Goal: Information Seeking & Learning: Learn about a topic

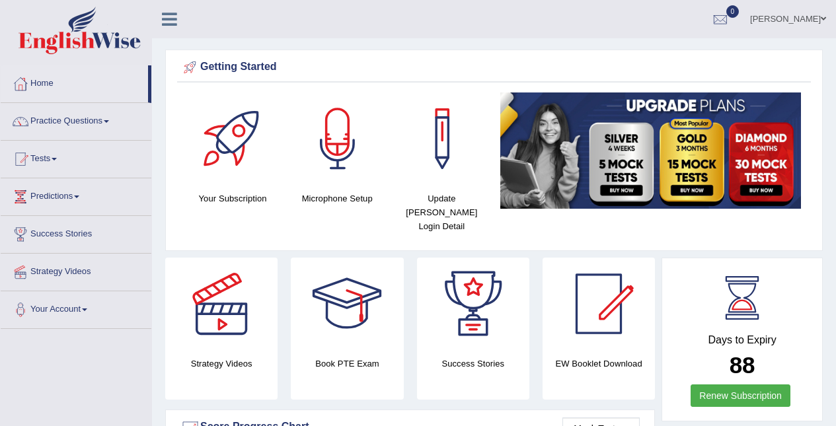
click at [76, 125] on link "Practice Questions" at bounding box center [76, 119] width 151 height 33
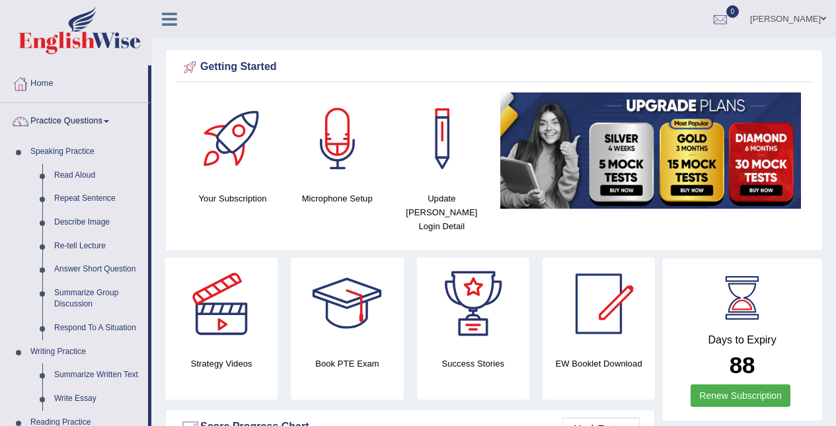
click at [84, 175] on link "Read Aloud" at bounding box center [98, 176] width 100 height 24
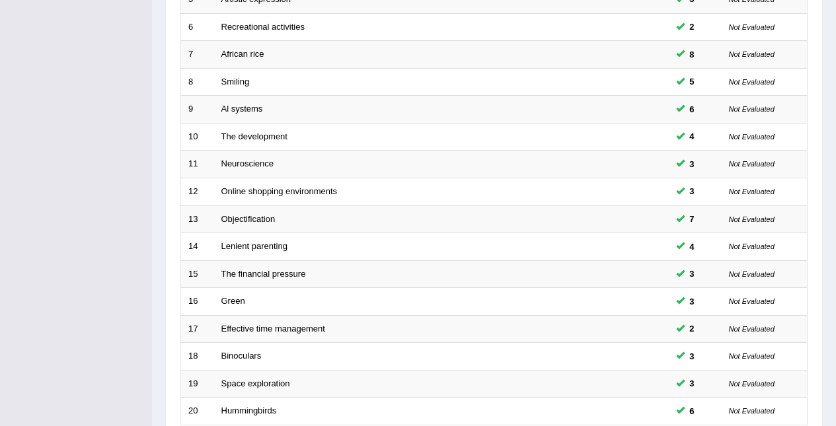
scroll to position [449, 0]
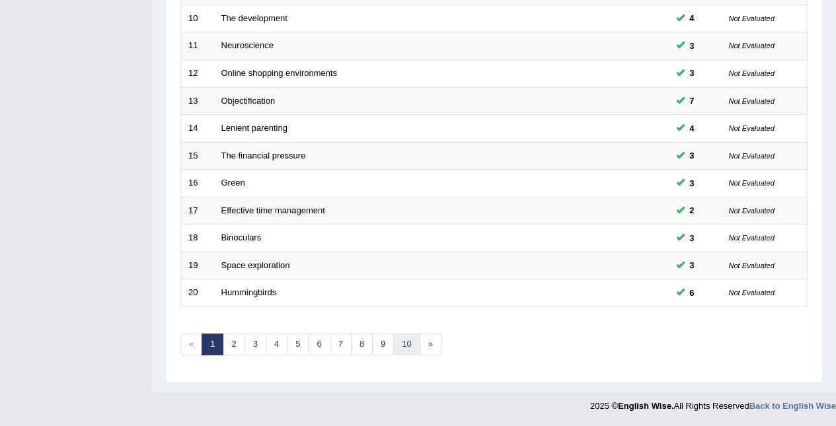
click at [408, 350] on link "10" at bounding box center [406, 345] width 26 height 22
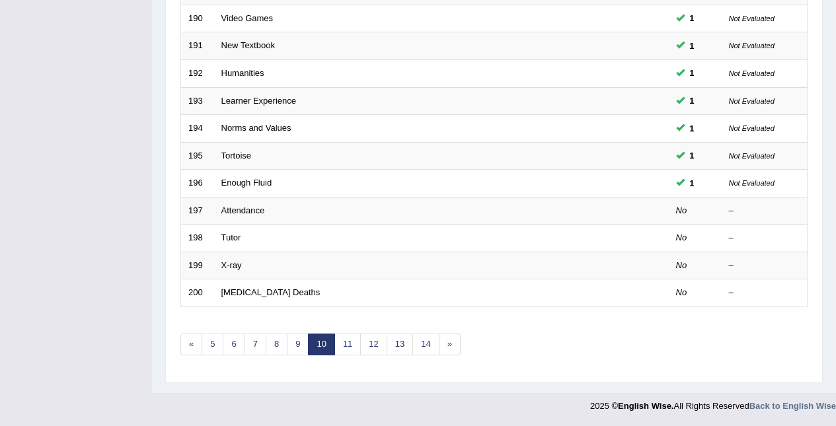
click at [418, 339] on link "14" at bounding box center [425, 345] width 26 height 22
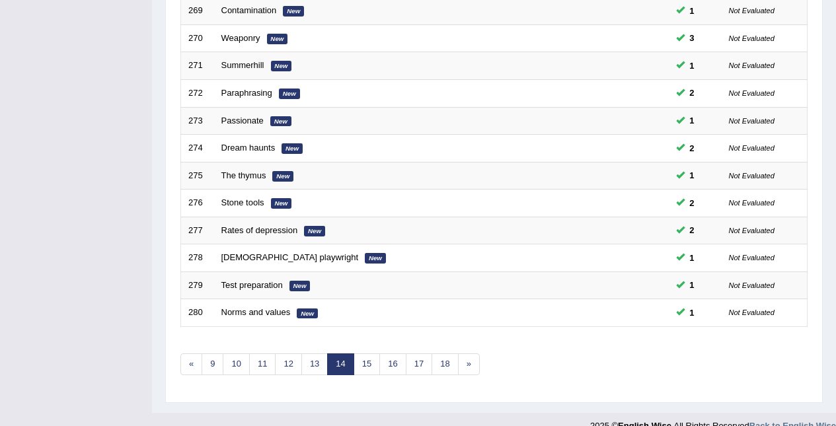
scroll to position [449, 0]
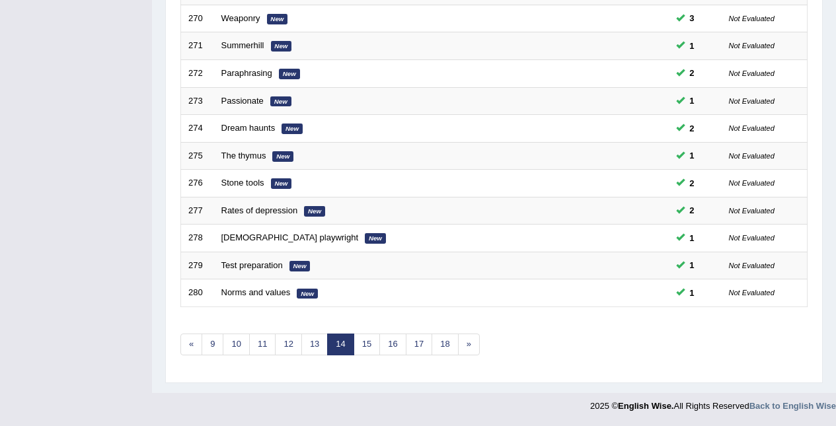
click at [448, 346] on link "18" at bounding box center [444, 345] width 26 height 22
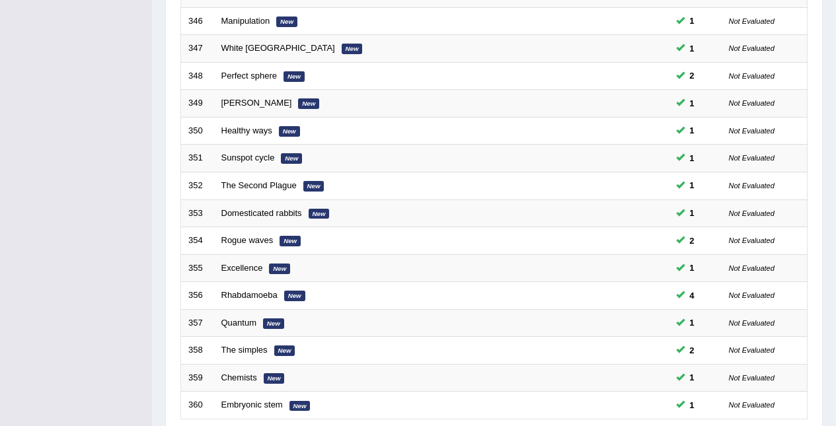
scroll to position [449, 0]
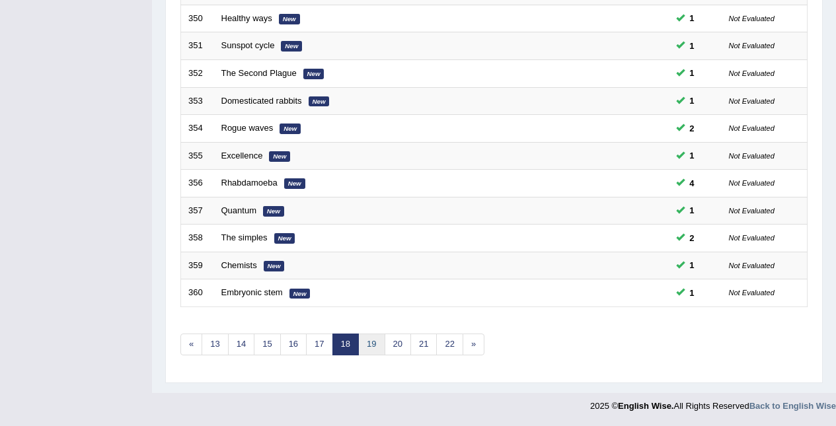
click at [379, 338] on link "19" at bounding box center [371, 345] width 26 height 22
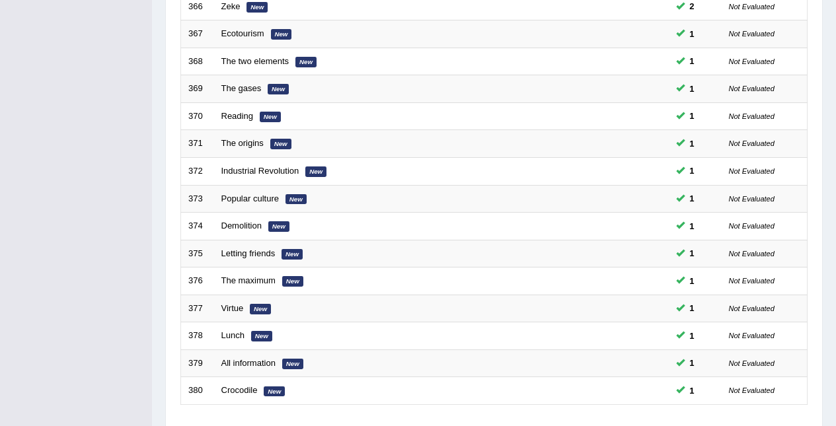
scroll to position [449, 0]
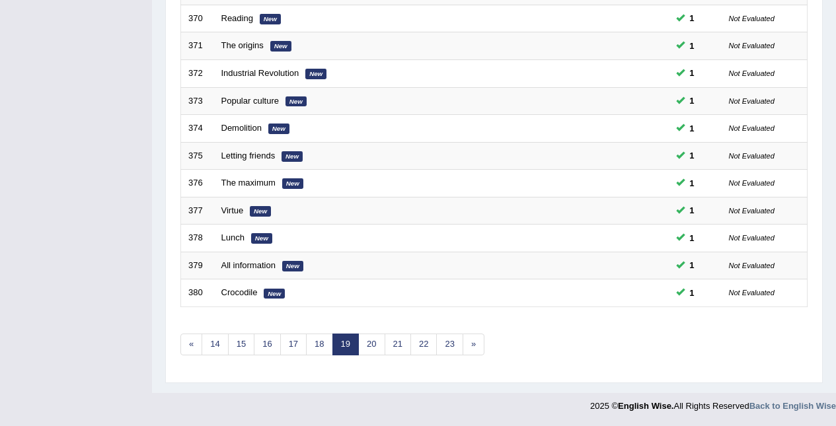
click at [377, 345] on link "20" at bounding box center [371, 345] width 26 height 22
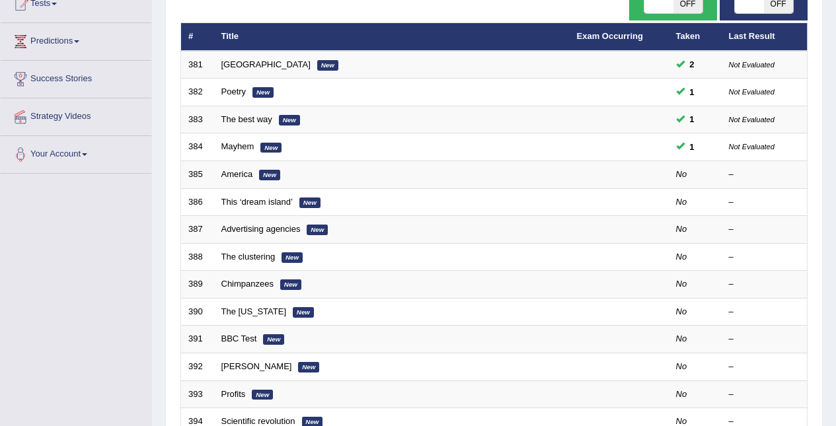
scroll to position [160, 0]
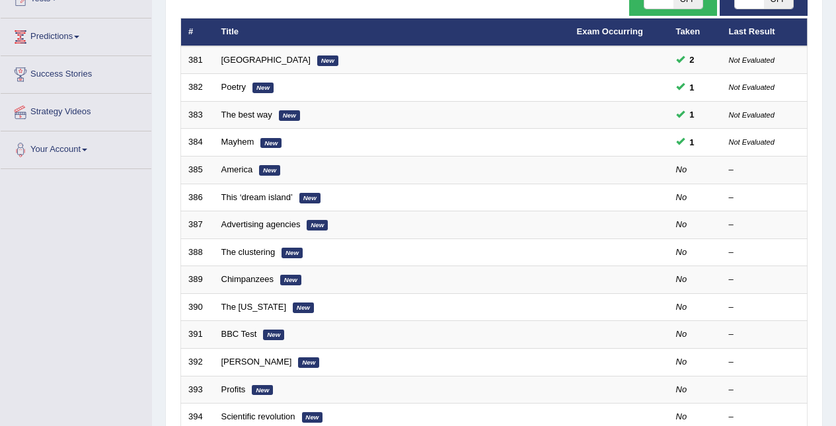
click at [269, 172] on em "New" at bounding box center [269, 170] width 21 height 11
click at [265, 168] on em "New" at bounding box center [269, 170] width 21 height 11
click at [264, 166] on em "New" at bounding box center [269, 170] width 21 height 11
click at [248, 169] on link "America" at bounding box center [237, 170] width 32 height 10
click at [252, 168] on link "America" at bounding box center [237, 170] width 32 height 10
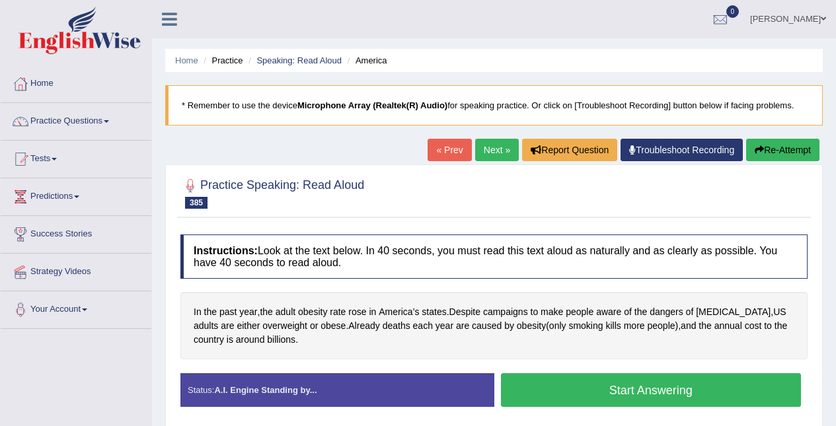
click at [739, 392] on button "Start Answering" at bounding box center [651, 390] width 301 height 34
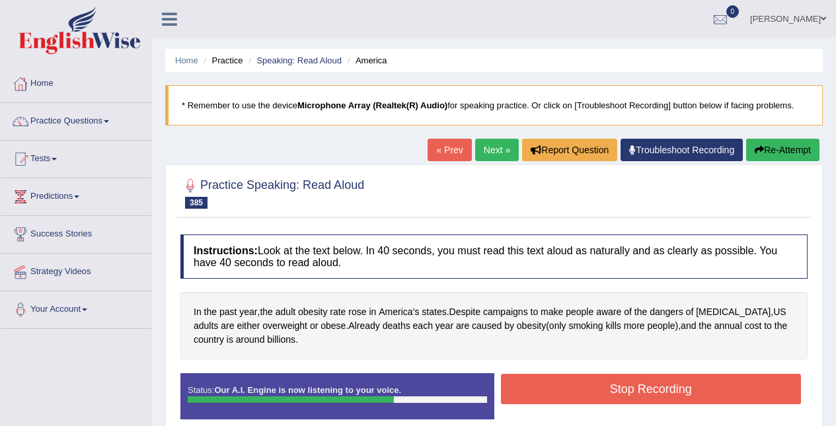
click at [739, 386] on button "Stop Recording" at bounding box center [651, 389] width 301 height 30
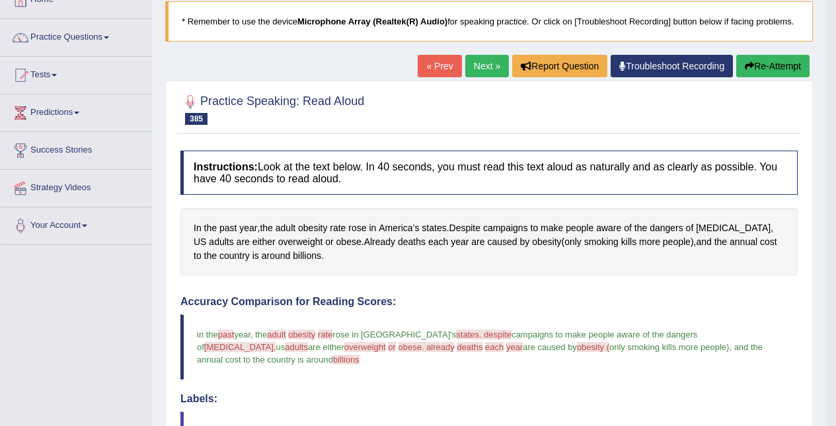
scroll to position [44, 0]
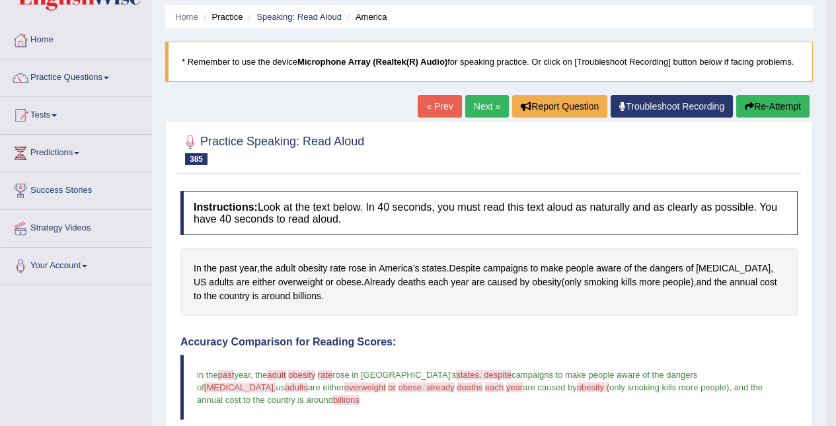
click at [777, 110] on button "Re-Attempt" at bounding box center [772, 106] width 73 height 22
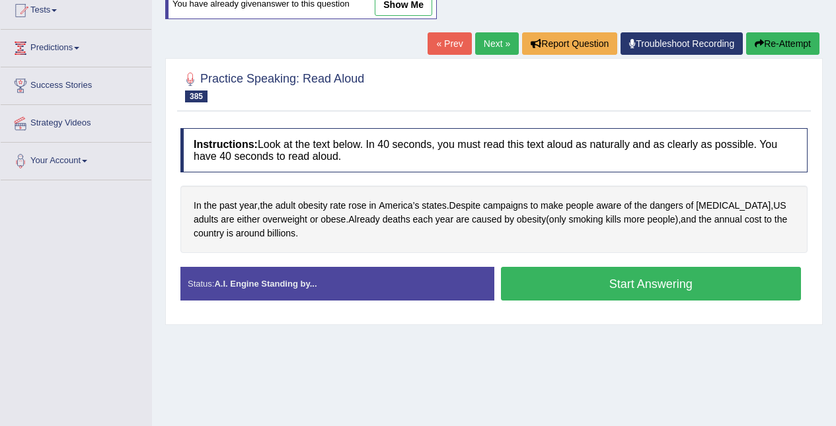
click at [520, 211] on span "campaigns" at bounding box center [505, 206] width 45 height 14
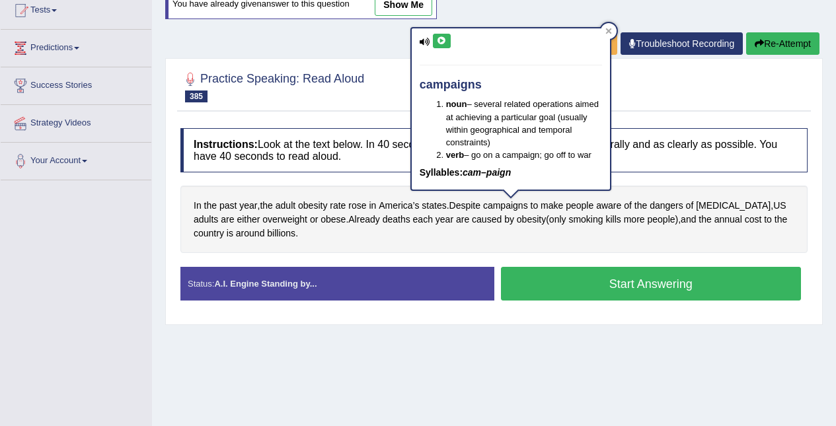
click at [443, 37] on icon at bounding box center [442, 41] width 10 height 8
click at [601, 35] on div "campaigns noun – several related operations aimed at achieving a particular goa…" at bounding box center [511, 109] width 198 height 162
click at [601, 35] on div at bounding box center [609, 31] width 16 height 16
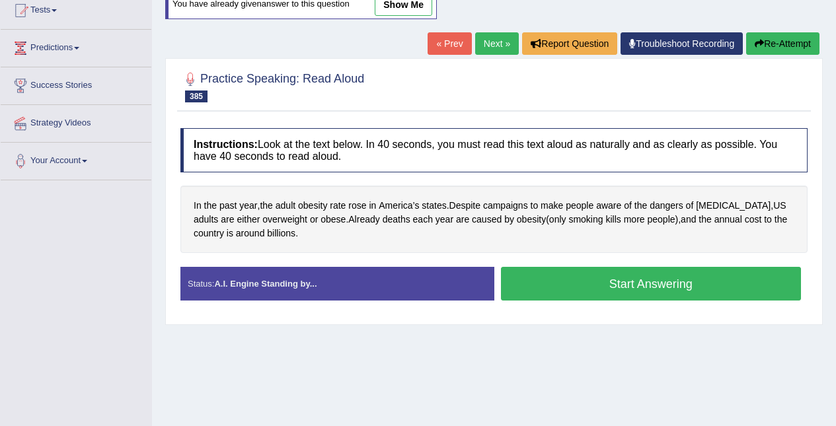
click at [519, 224] on span "obesity" at bounding box center [531, 220] width 29 height 14
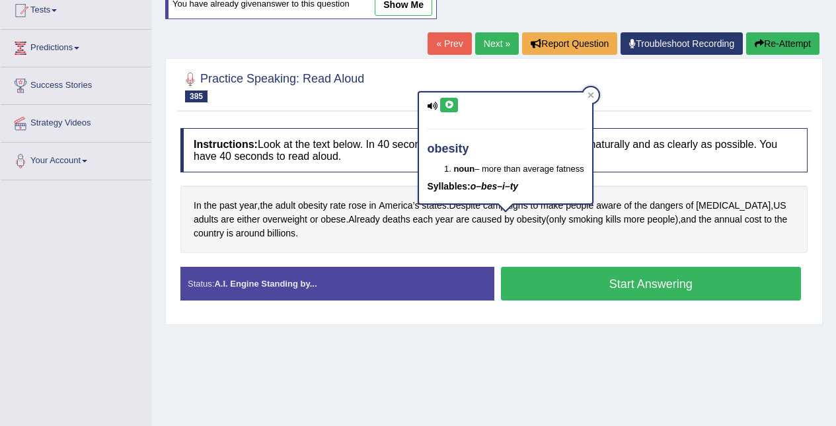
click at [452, 104] on icon at bounding box center [449, 105] width 10 height 8
click at [451, 104] on icon at bounding box center [449, 105] width 10 height 8
click at [458, 96] on div "obesity noun – more than average fatness Syllables: o–bes–i–ty" at bounding box center [505, 147] width 172 height 111
click at [450, 104] on icon at bounding box center [449, 105] width 10 height 8
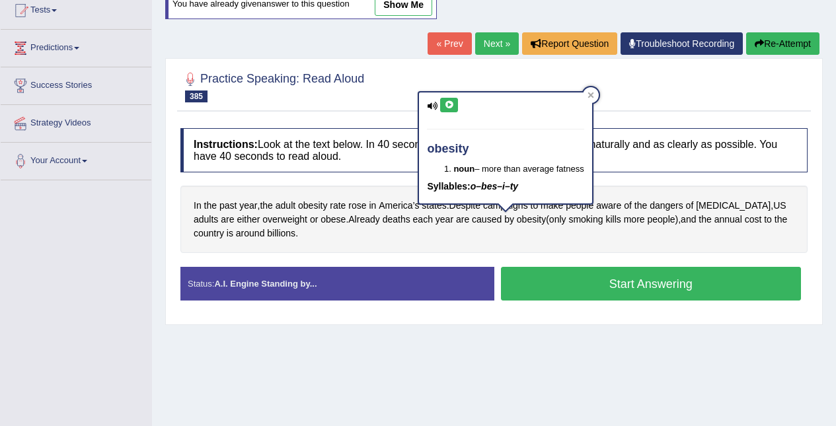
click at [736, 202] on span "overeating" at bounding box center [733, 206] width 75 height 14
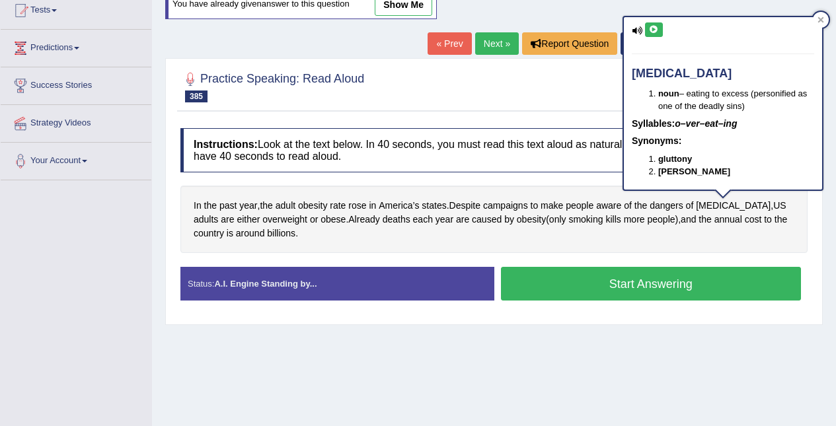
click at [659, 22] on div "overeating noun – eating to excess (personified as one of the deadly sins) Syll…" at bounding box center [723, 103] width 198 height 172
click at [653, 30] on icon at bounding box center [654, 30] width 10 height 8
click at [830, 31] on div "Home Practice Speaking: Read Aloud America * Remember to use the device Microph…" at bounding box center [494, 181] width 684 height 661
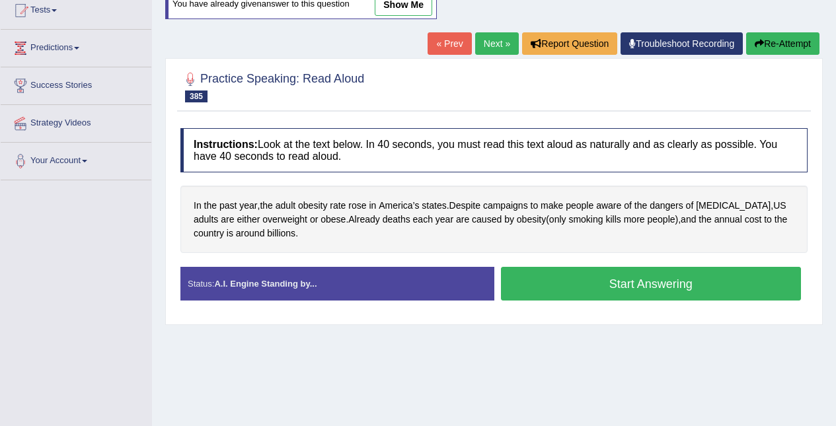
click at [726, 206] on span "overeating" at bounding box center [733, 206] width 75 height 14
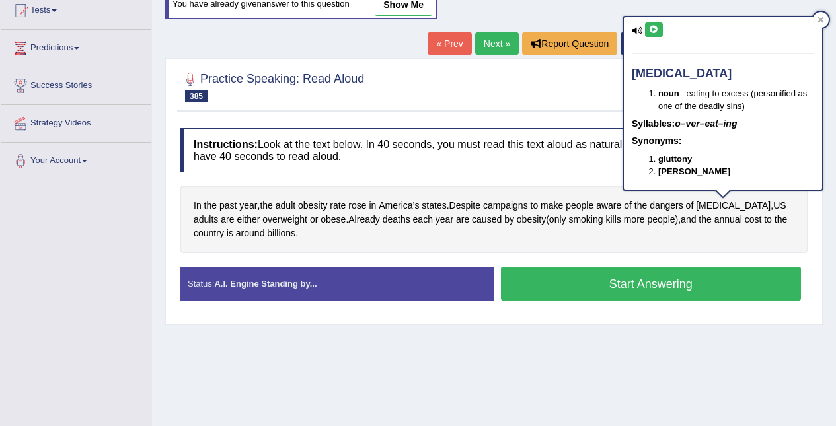
click at [655, 29] on icon at bounding box center [654, 30] width 10 height 8
click at [822, 22] on icon at bounding box center [821, 20] width 6 height 6
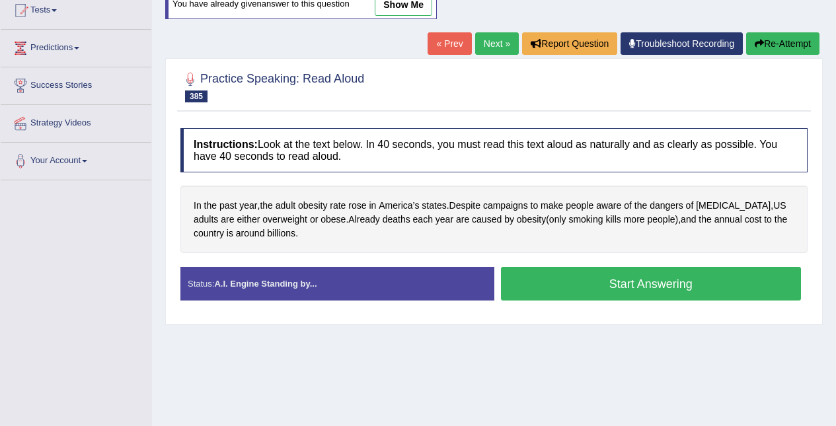
click at [714, 293] on button "Start Answering" at bounding box center [651, 284] width 301 height 34
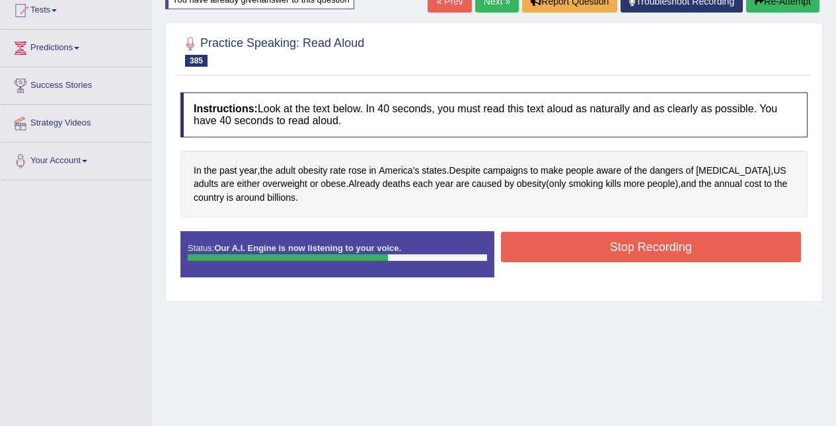
click at [731, 241] on button "Stop Recording" at bounding box center [651, 247] width 301 height 30
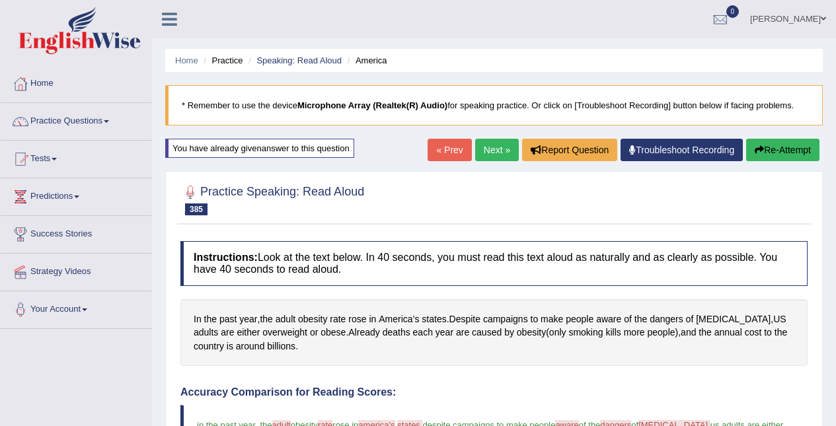
click at [488, 149] on link "Next »" at bounding box center [497, 150] width 44 height 22
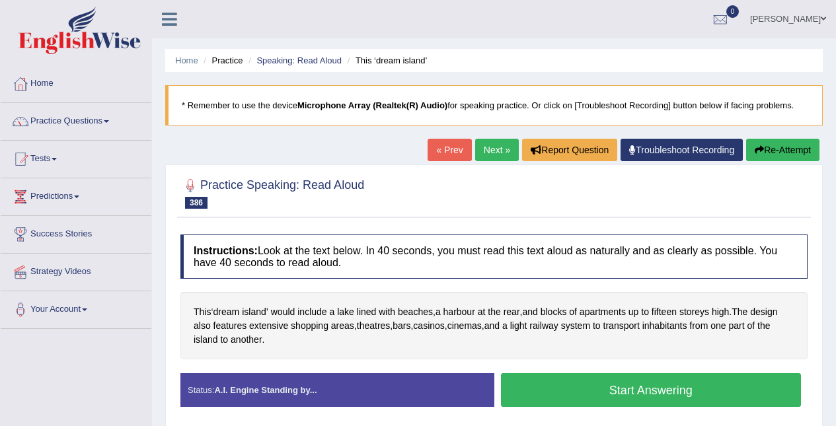
click at [726, 400] on button "Start Answering" at bounding box center [651, 390] width 301 height 34
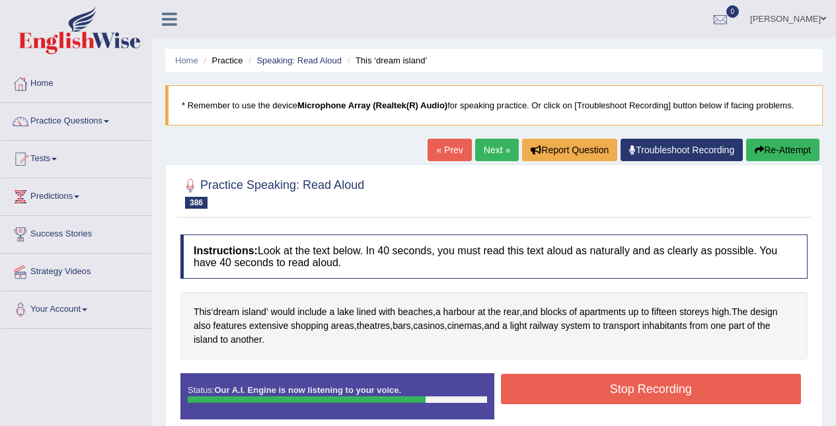
click at [700, 390] on button "Stop Recording" at bounding box center [651, 389] width 301 height 30
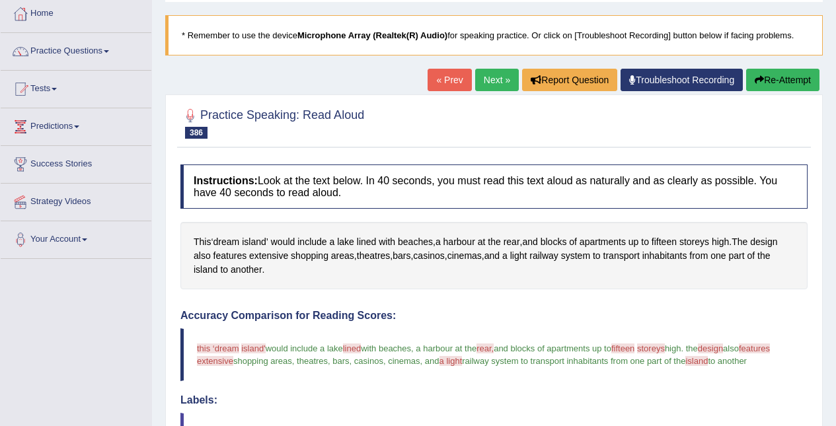
scroll to position [69, 0]
click at [490, 83] on link "Next »" at bounding box center [497, 80] width 44 height 22
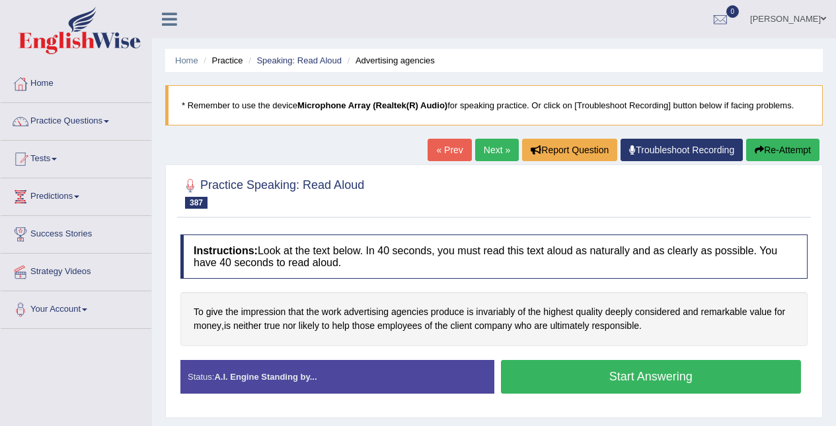
click at [711, 385] on button "Start Answering" at bounding box center [651, 377] width 301 height 34
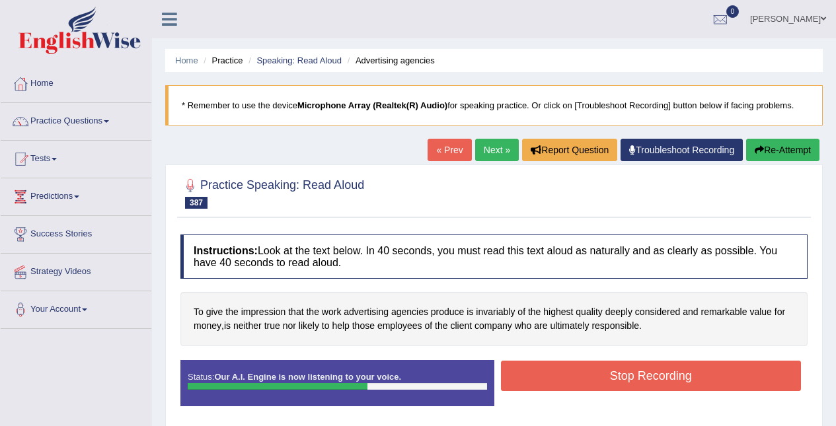
click at [712, 377] on button "Stop Recording" at bounding box center [651, 376] width 301 height 30
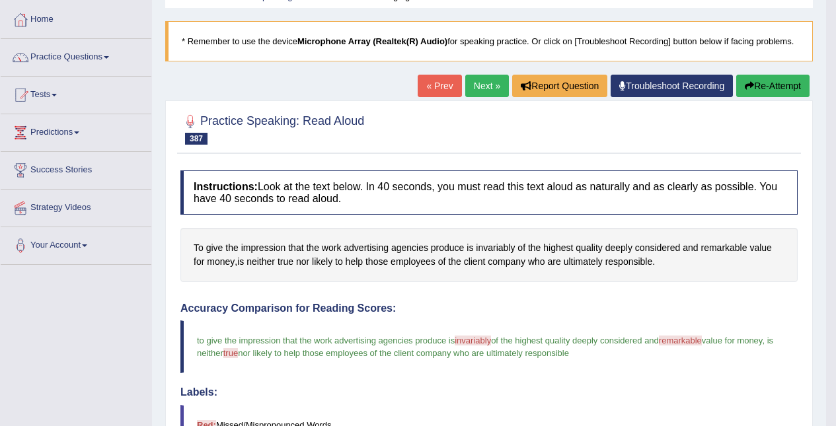
scroll to position [64, 0]
click at [486, 89] on link "Next »" at bounding box center [487, 86] width 44 height 22
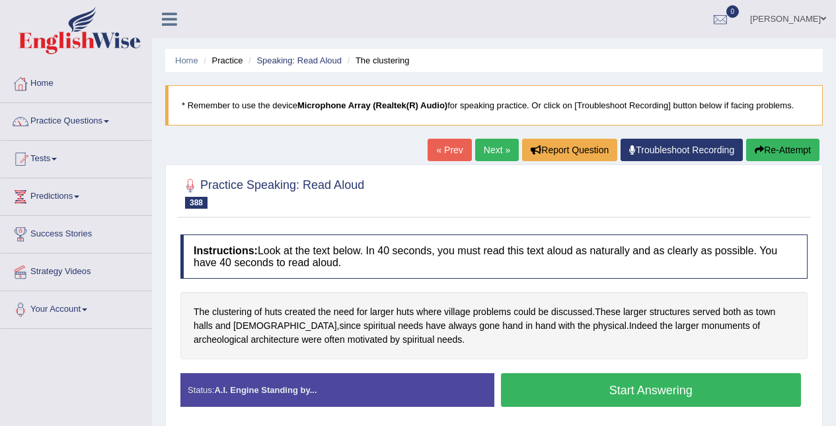
click at [710, 379] on button "Start Answering" at bounding box center [651, 390] width 301 height 34
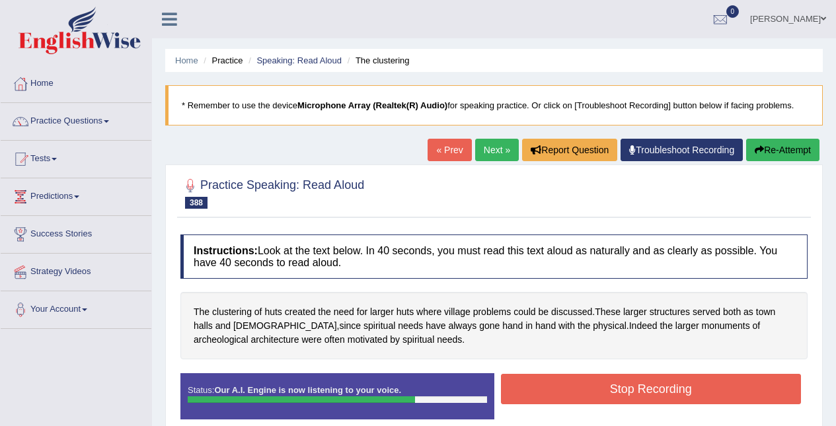
click at [703, 388] on button "Stop Recording" at bounding box center [651, 389] width 301 height 30
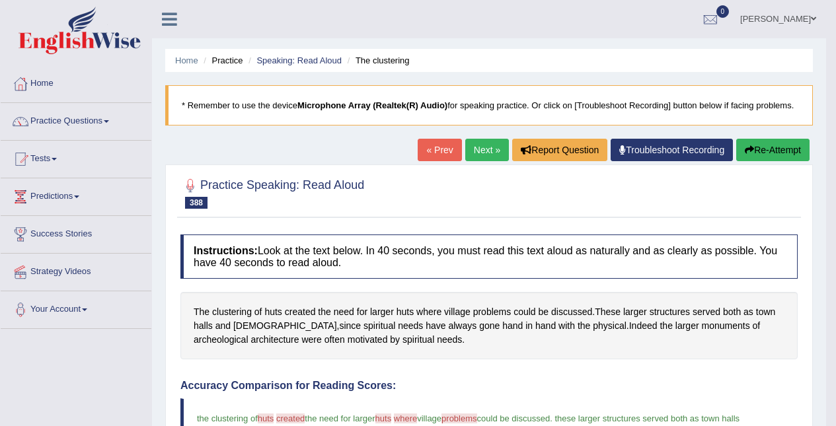
click at [485, 141] on link "Next »" at bounding box center [487, 150] width 44 height 22
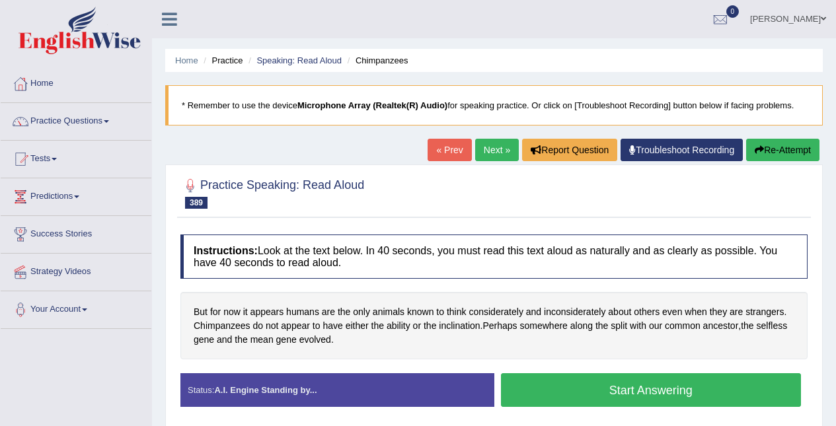
click at [715, 394] on button "Start Answering" at bounding box center [651, 390] width 301 height 34
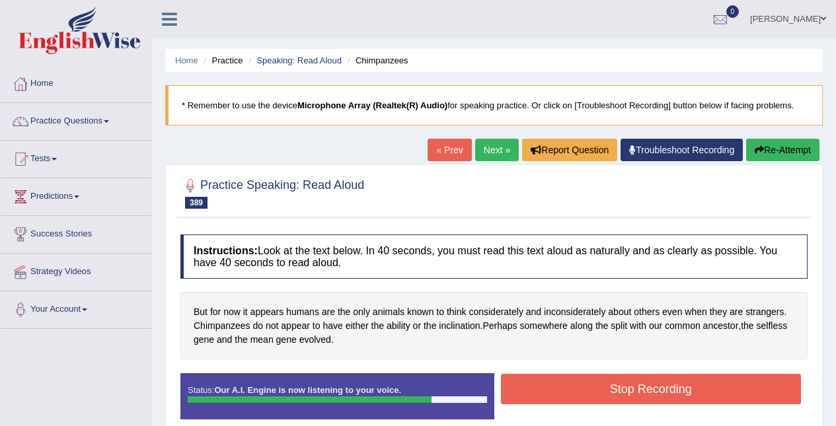
click at [705, 391] on button "Stop Recording" at bounding box center [651, 389] width 301 height 30
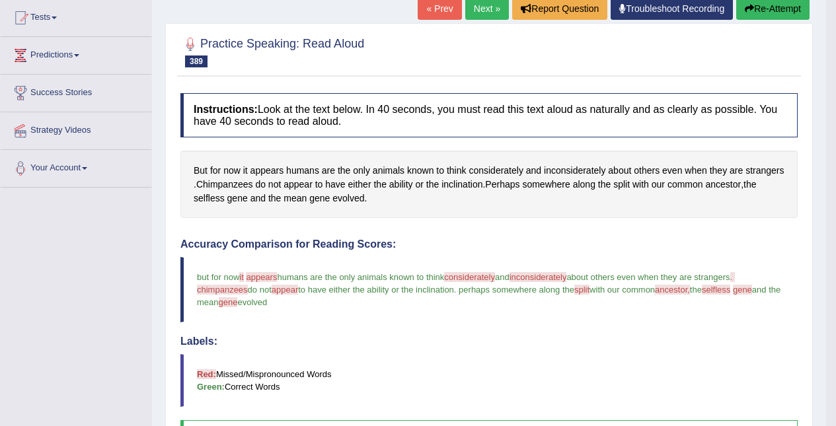
scroll to position [141, 0]
click at [774, 7] on button "Re-Attempt" at bounding box center [772, 8] width 73 height 22
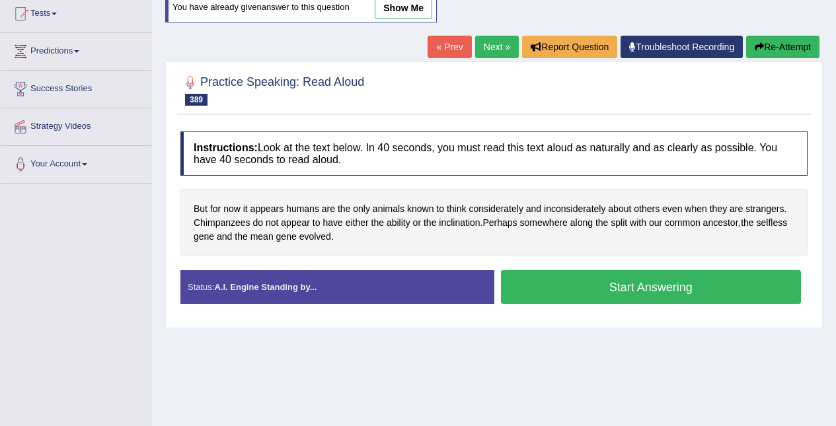
click at [578, 202] on span "inconsiderately" at bounding box center [574, 209] width 61 height 14
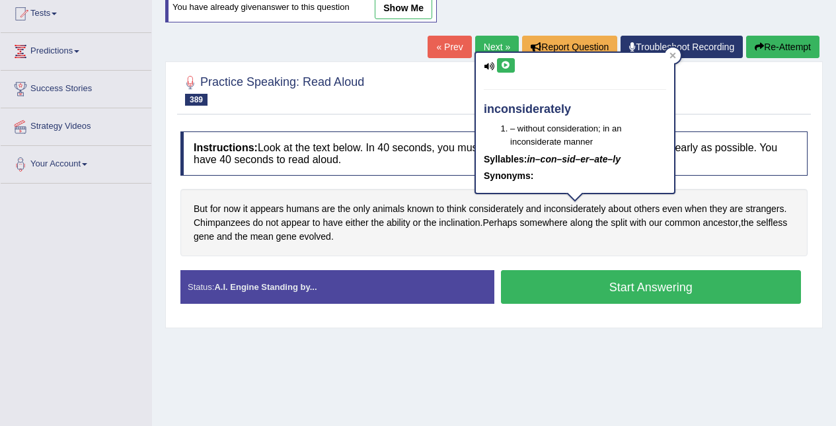
click at [508, 64] on icon at bounding box center [506, 65] width 10 height 8
click at [673, 55] on icon at bounding box center [673, 55] width 6 height 6
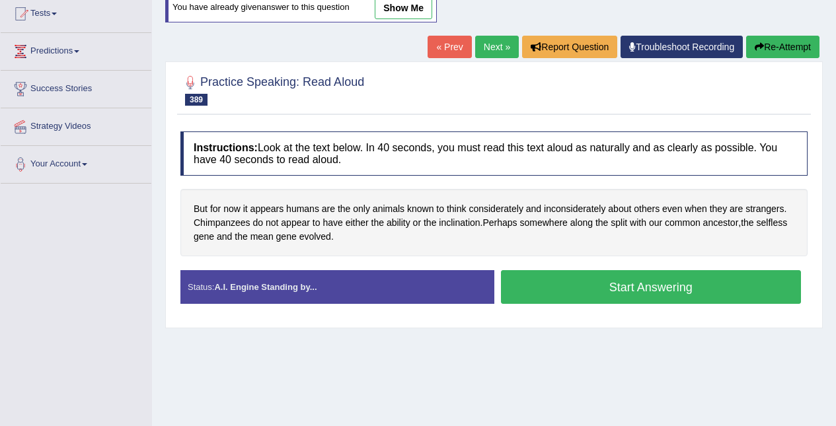
click at [506, 208] on span "considerately" at bounding box center [495, 209] width 55 height 14
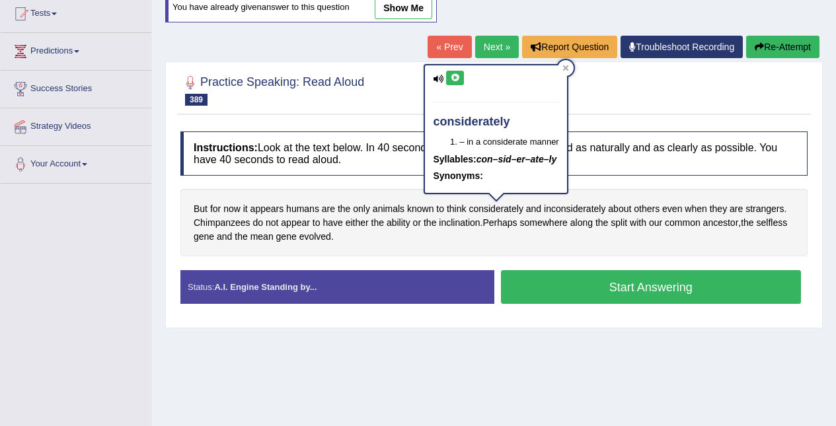
click at [462, 81] on button at bounding box center [455, 78] width 18 height 15
click at [579, 70] on div at bounding box center [493, 89] width 627 height 40
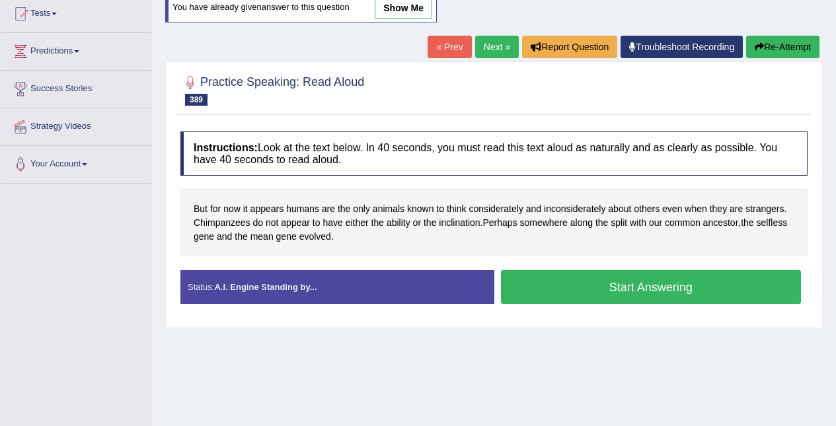
click at [493, 44] on link "Next »" at bounding box center [497, 47] width 44 height 22
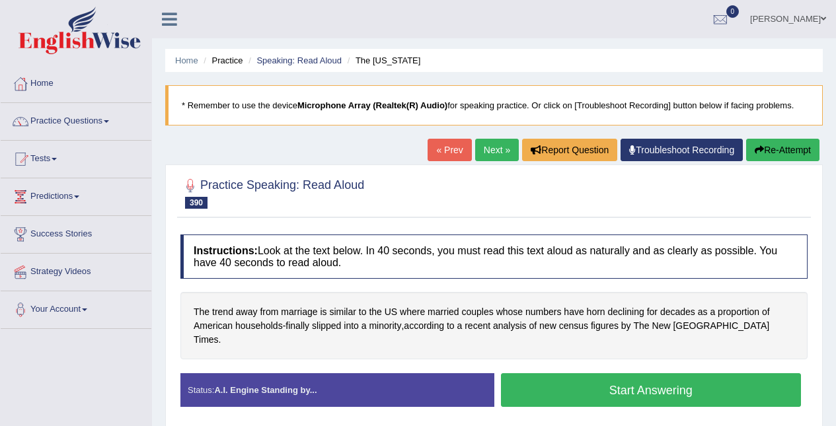
click at [696, 373] on button "Start Answering" at bounding box center [651, 390] width 301 height 34
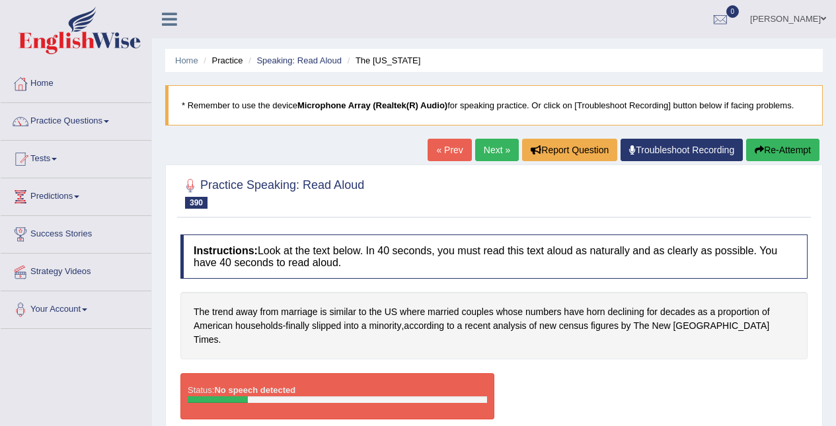
click at [797, 141] on button "Re-Attempt" at bounding box center [782, 150] width 73 height 22
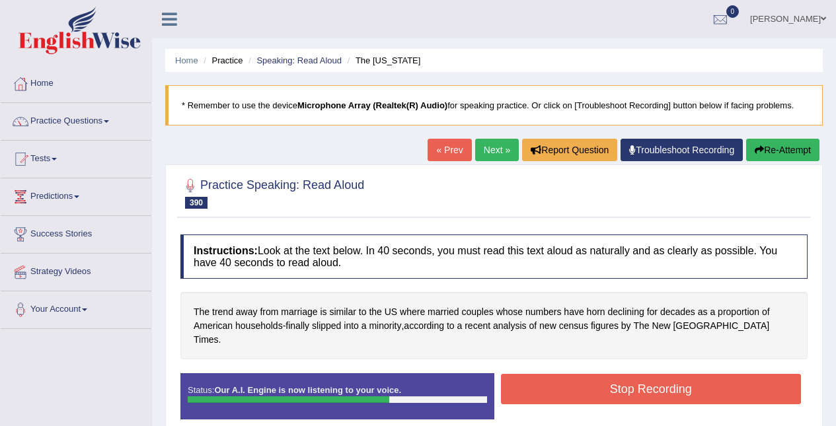
click at [762, 374] on button "Stop Recording" at bounding box center [651, 389] width 301 height 30
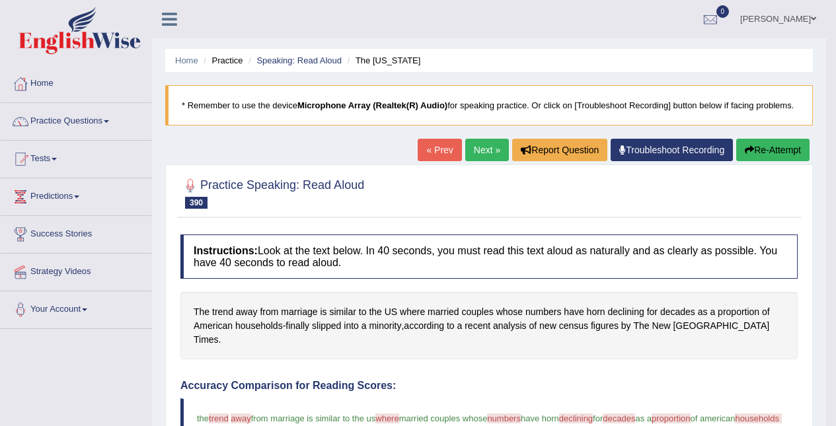
click at [474, 146] on link "Next »" at bounding box center [487, 150] width 44 height 22
